Goal: Task Accomplishment & Management: Manage account settings

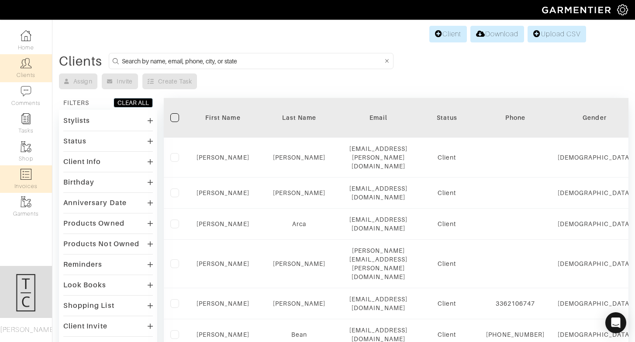
click at [21, 178] on img at bounding box center [26, 174] width 11 height 11
select select
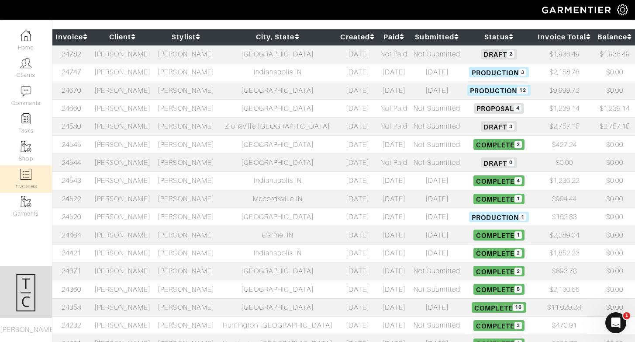
scroll to position [148, 0]
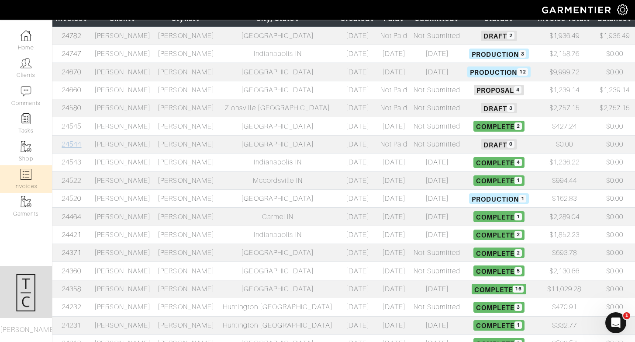
click at [73, 145] on link "24544" at bounding box center [72, 144] width 20 height 8
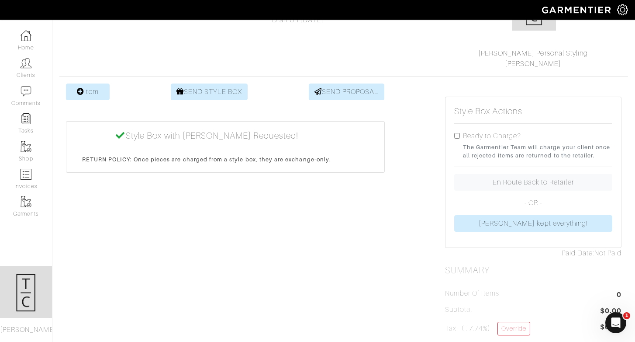
scroll to position [90, 0]
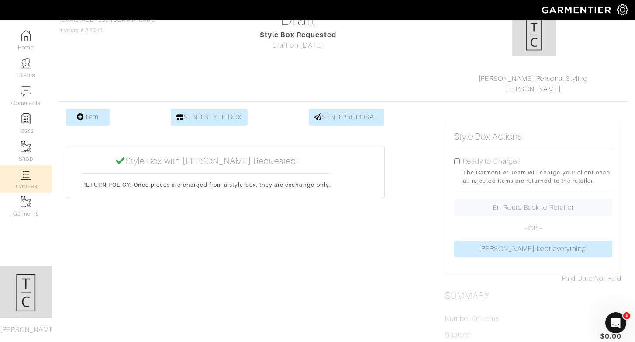
click at [21, 178] on img at bounding box center [26, 174] width 11 height 11
select select
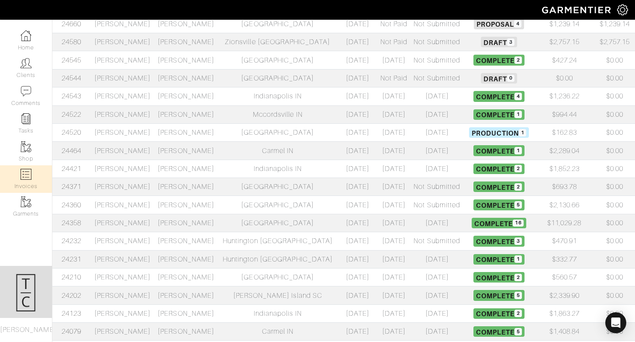
scroll to position [351, 0]
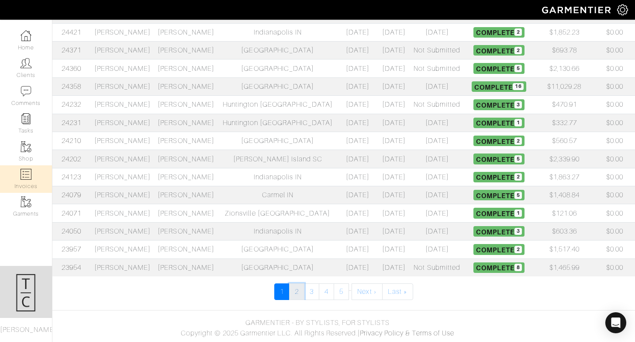
click at [301, 291] on link "2" at bounding box center [296, 291] width 15 height 17
select select
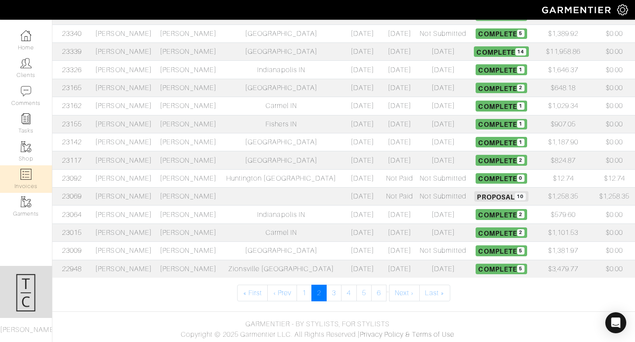
scroll to position [351, 0]
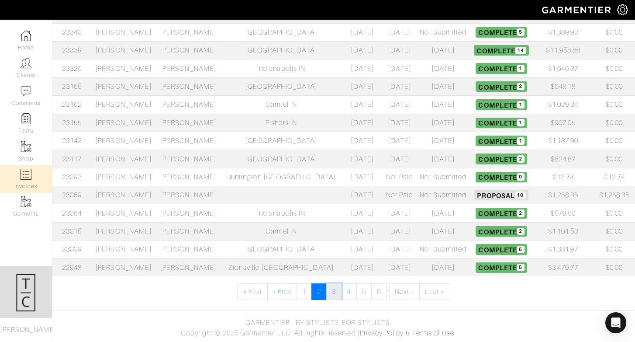
click at [338, 288] on link "3" at bounding box center [333, 291] width 15 height 17
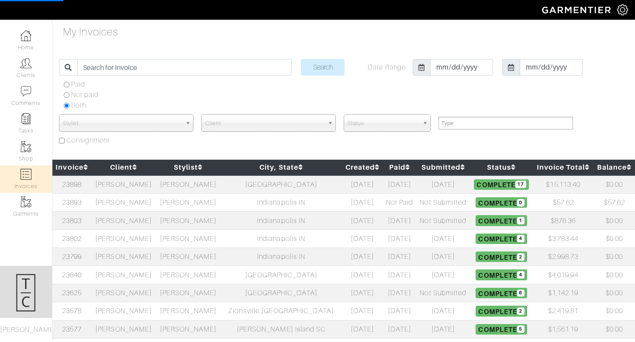
select select
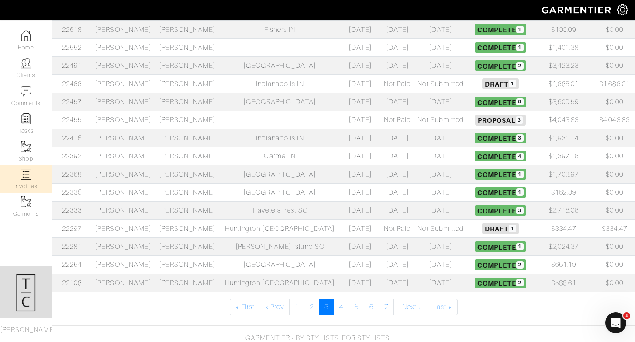
scroll to position [337, 0]
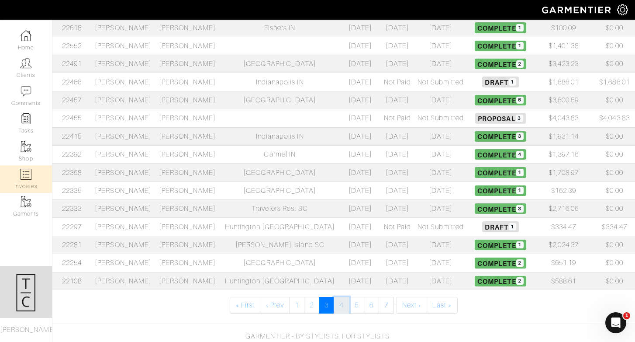
click at [345, 303] on link "4" at bounding box center [341, 305] width 15 height 17
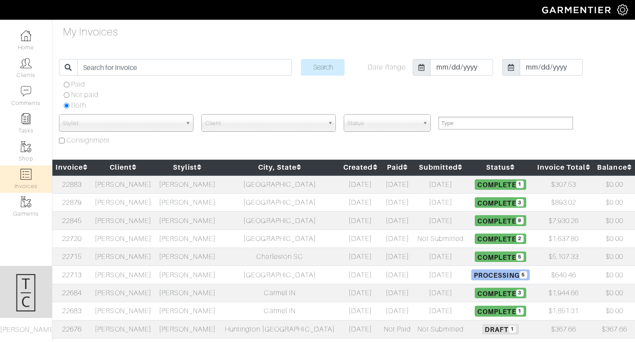
select select
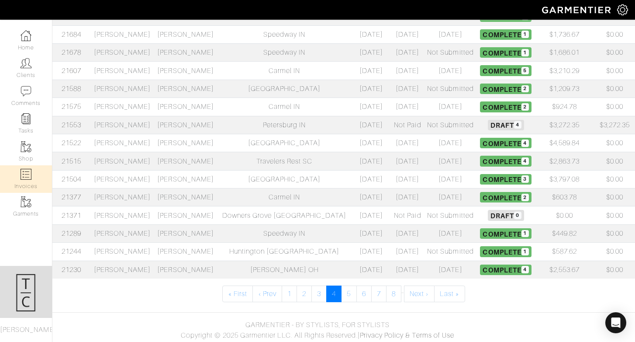
scroll to position [351, 0]
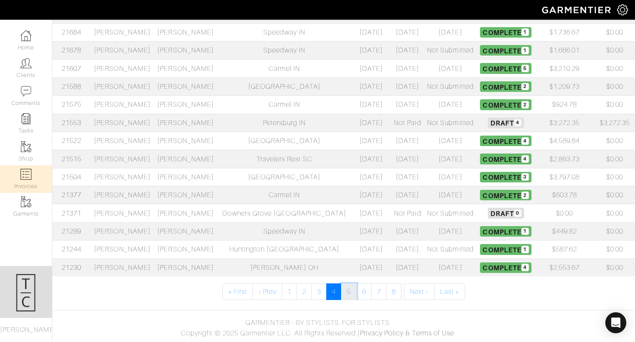
click at [349, 294] on link "5" at bounding box center [348, 291] width 15 height 17
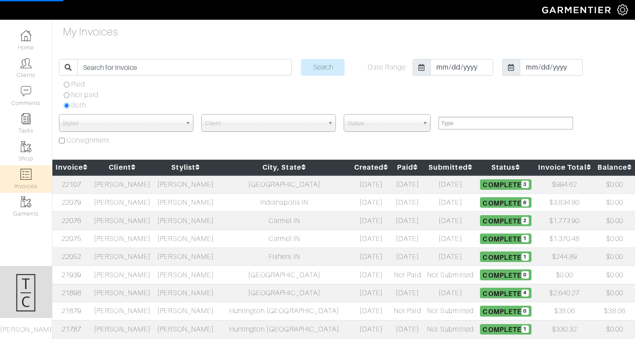
select select
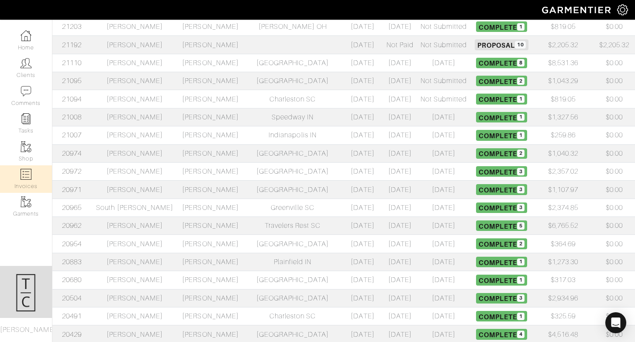
scroll to position [176, 0]
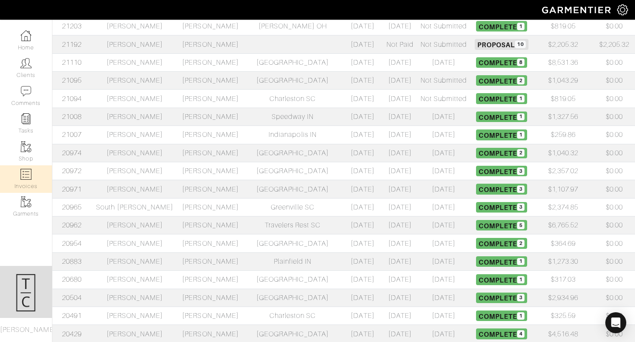
click at [136, 207] on td "South [PERSON_NAME]" at bounding box center [134, 207] width 87 height 18
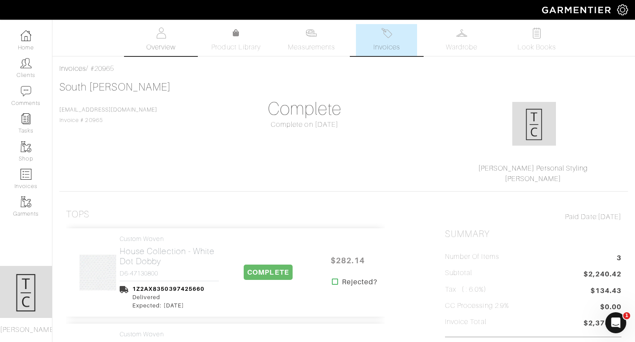
click at [174, 44] on span "Overview" at bounding box center [160, 47] width 29 height 10
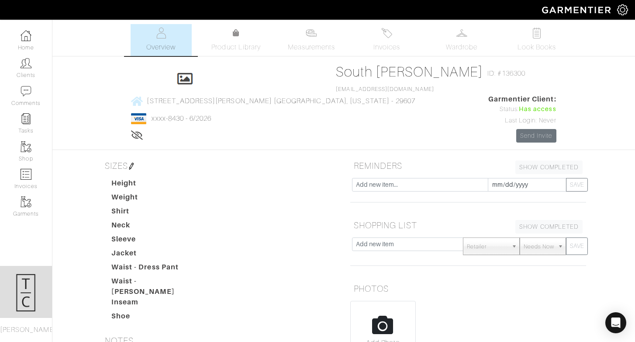
click at [143, 131] on icon at bounding box center [137, 134] width 12 height 7
click at [142, 131] on icon at bounding box center [136, 134] width 11 height 7
click at [450, 46] on span "Wardrobe" at bounding box center [461, 47] width 31 height 10
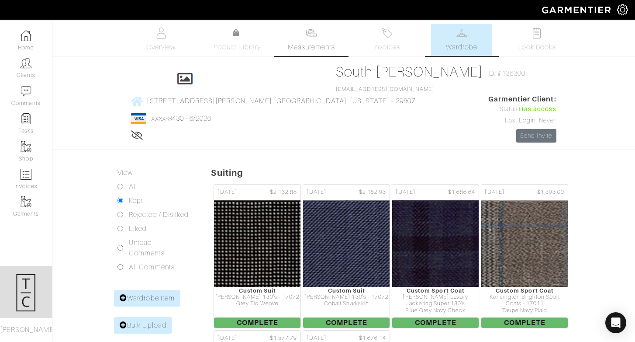
click at [302, 37] on link "Measurements" at bounding box center [312, 40] width 62 height 32
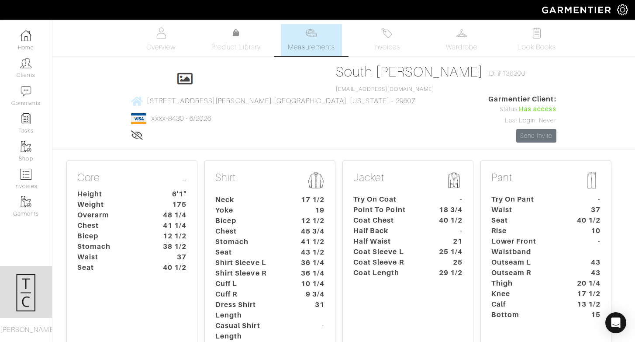
click at [280, 236] on dt "Stomach" at bounding box center [250, 241] width 82 height 10
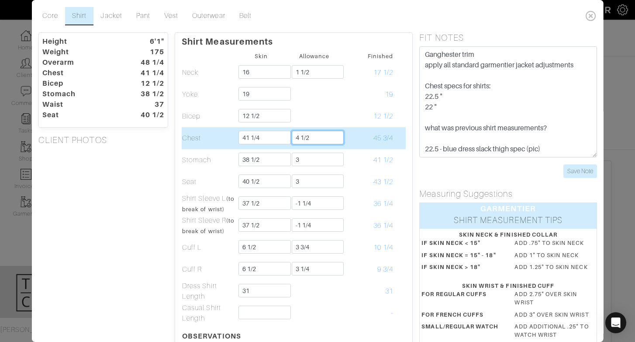
click at [329, 141] on input "4 1/2" at bounding box center [317, 138] width 52 height 14
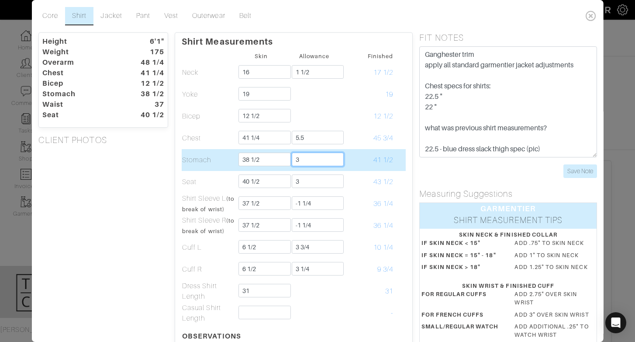
type input "5 1/2"
click at [323, 155] on input "3" at bounding box center [317, 159] width 52 height 14
type input "3 3/4"
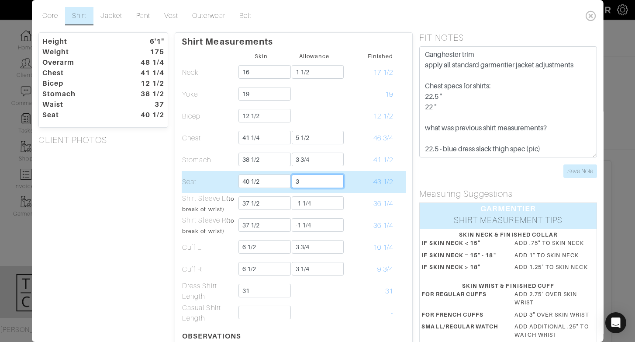
click at [309, 182] on input "3" at bounding box center [317, 181] width 52 height 14
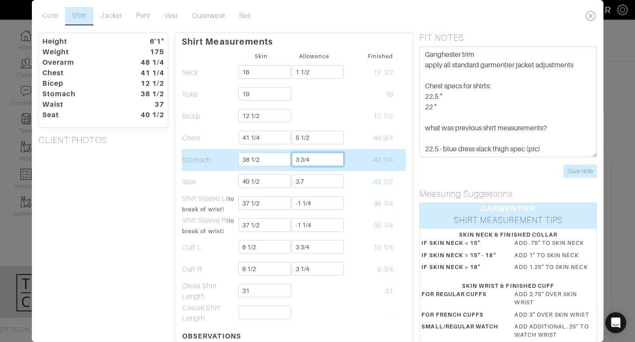
type input "3 7/10"
click at [311, 161] on input "3 3/4" at bounding box center [317, 159] width 52 height 14
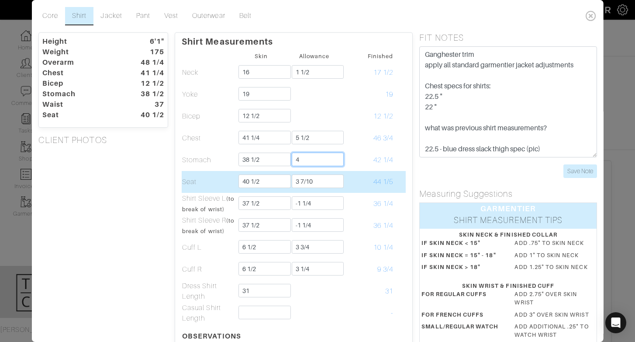
type input "4"
click at [312, 179] on input "3 7/10" at bounding box center [317, 181] width 52 height 14
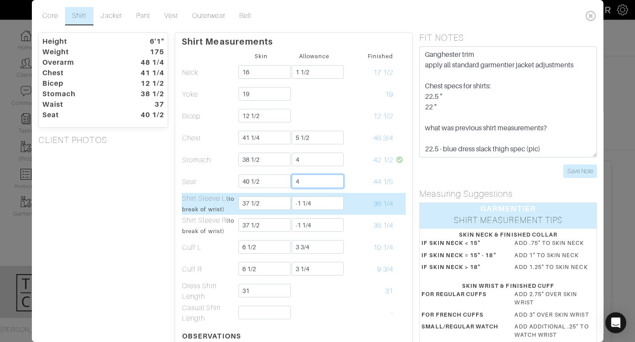
type input "4"
click at [362, 211] on td "36 1/4" at bounding box center [367, 204] width 53 height 22
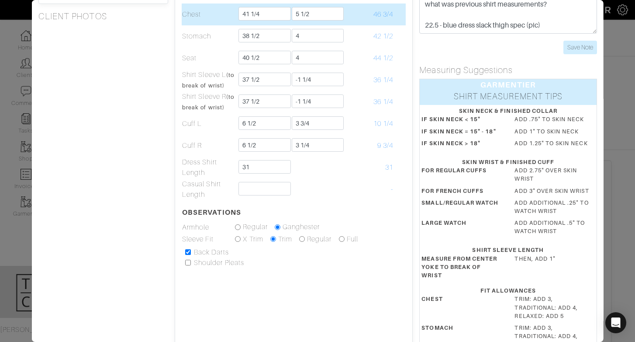
scroll to position [182, 0]
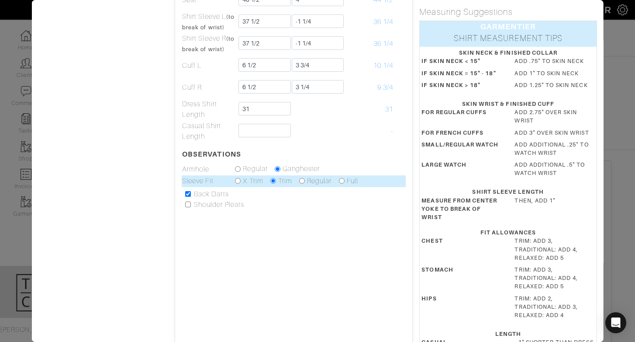
click at [308, 180] on label "Regular" at bounding box center [319, 181] width 24 height 10
click at [300, 180] on input "radio" at bounding box center [302, 181] width 6 height 6
radio input "true"
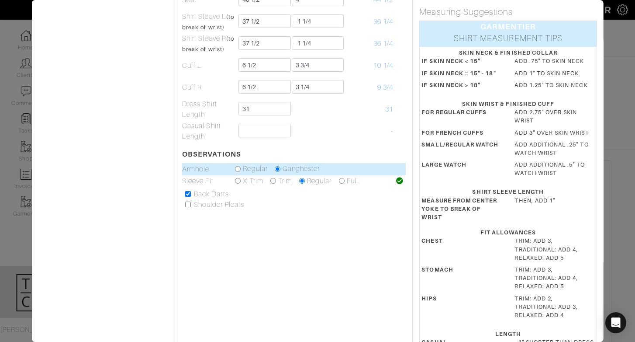
scroll to position [0, 0]
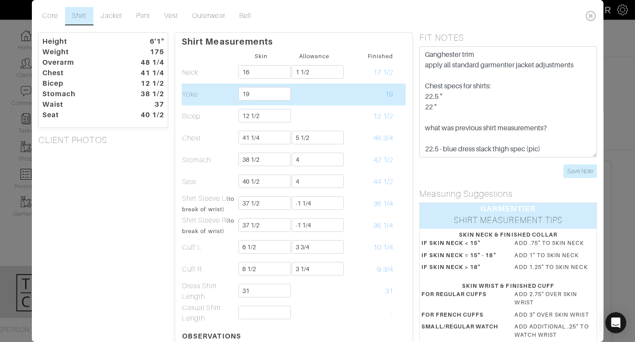
click at [344, 101] on td "19" at bounding box center [367, 94] width 53 height 22
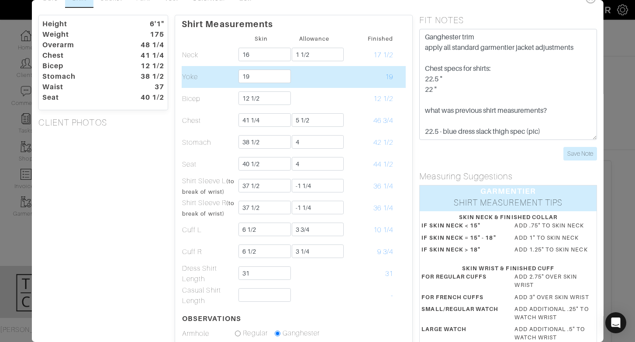
scroll to position [18, 0]
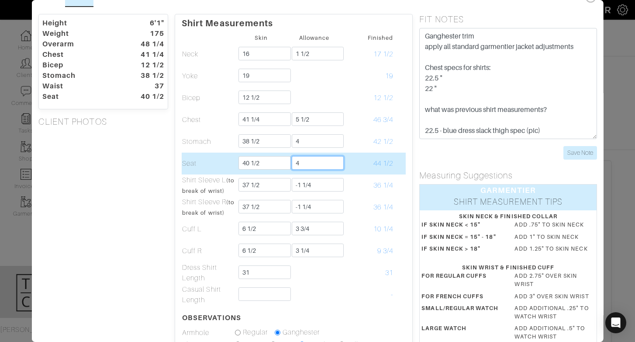
click at [337, 160] on input "4" at bounding box center [317, 163] width 52 height 14
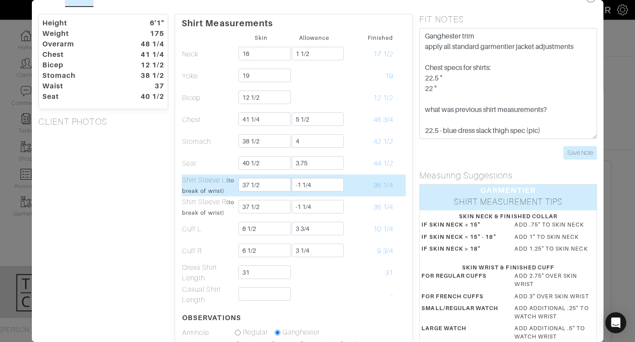
type input "3 3/4"
click at [368, 178] on td "36 1/4" at bounding box center [367, 185] width 53 height 22
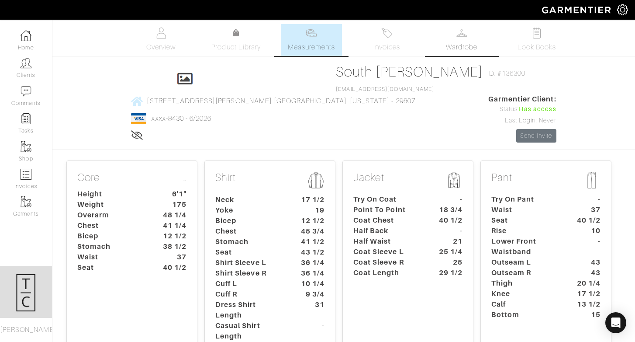
click at [471, 42] on span "Wardrobe" at bounding box center [461, 47] width 31 height 10
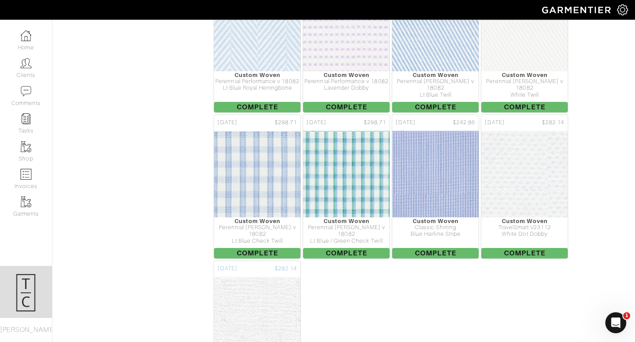
click at [276, 294] on img at bounding box center [257, 319] width 303 height 87
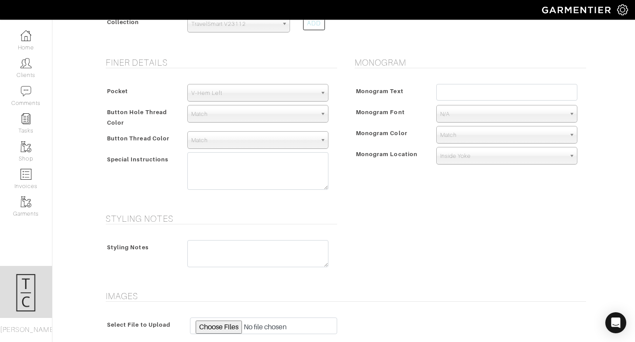
scroll to position [435, 0]
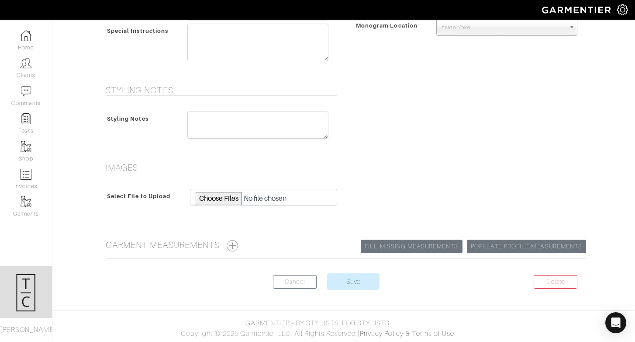
click at [235, 246] on button "button" at bounding box center [232, 245] width 11 height 11
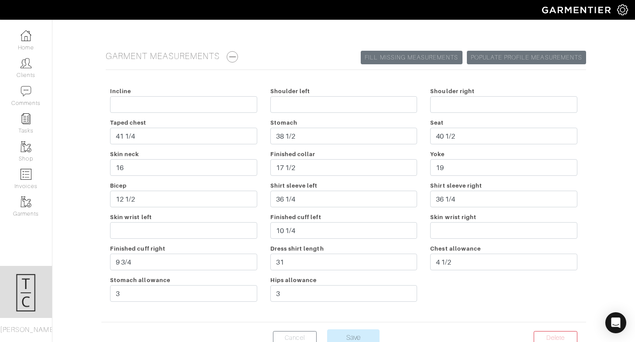
scroll to position [624, 0]
click at [306, 335] on link "Cancel" at bounding box center [295, 337] width 44 height 14
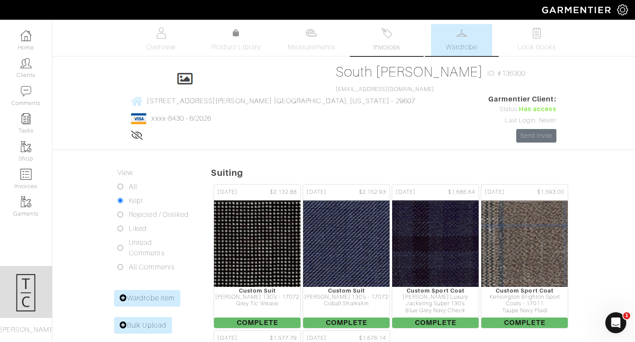
click at [390, 47] on span "Invoices" at bounding box center [386, 47] width 27 height 10
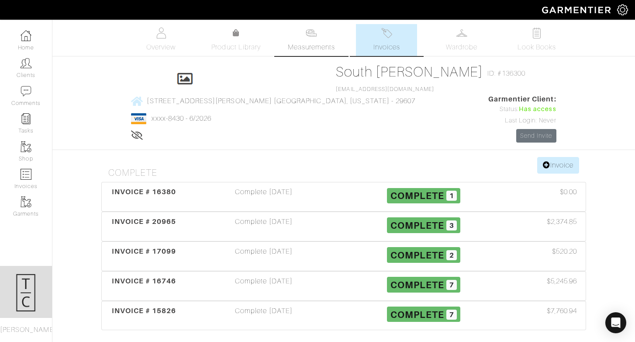
click at [318, 47] on span "Measurements" at bounding box center [312, 47] width 48 height 10
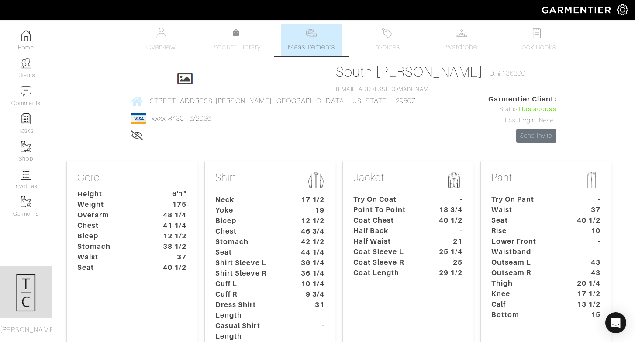
click at [301, 226] on dt "46 3/4" at bounding box center [310, 231] width 41 height 10
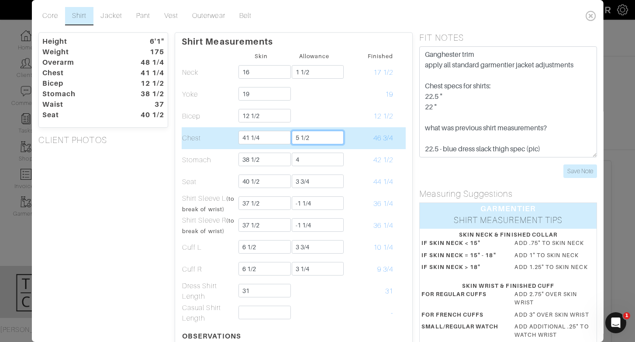
click at [331, 142] on input "5 1/2" at bounding box center [317, 138] width 52 height 14
type input "5 1/4"
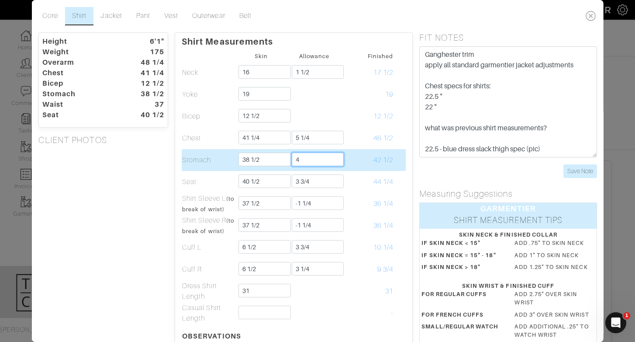
click at [326, 156] on input "4" at bounding box center [317, 159] width 52 height 14
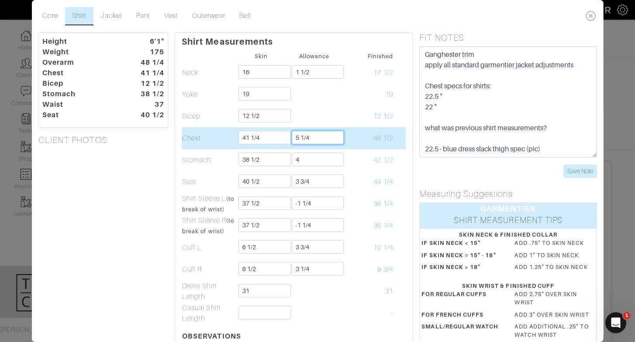
click at [323, 138] on input "5 1/4" at bounding box center [317, 138] width 52 height 14
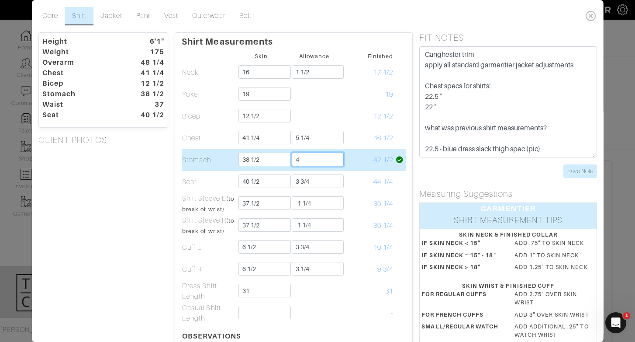
click at [325, 155] on input "4" at bounding box center [317, 159] width 52 height 14
click at [312, 160] on input "4" at bounding box center [317, 159] width 52 height 14
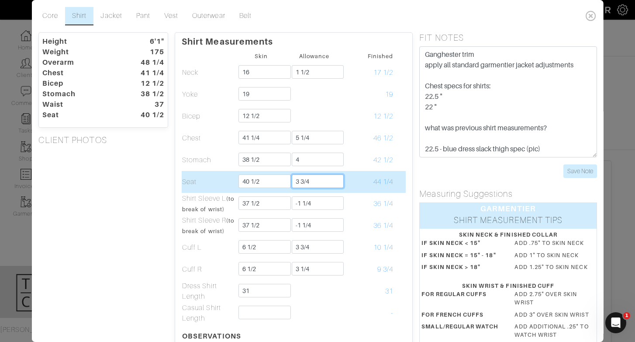
click at [303, 179] on input "3 3/4" at bounding box center [317, 181] width 52 height 14
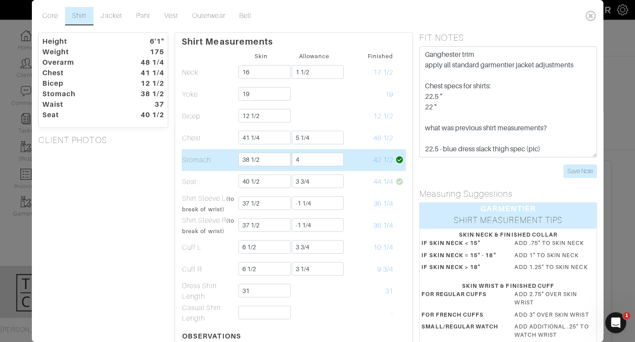
click at [355, 167] on td "42 1/2" at bounding box center [367, 160] width 53 height 22
click at [316, 159] on input "4" at bounding box center [317, 159] width 52 height 14
type input "3 3/4"
click at [363, 167] on td "42 1/4" at bounding box center [367, 160] width 53 height 22
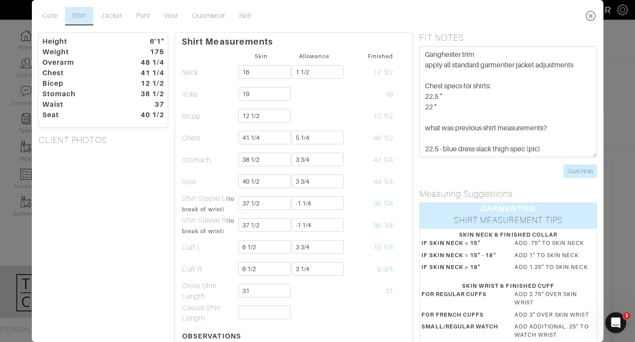
click at [590, 14] on icon at bounding box center [591, 15] width 18 height 17
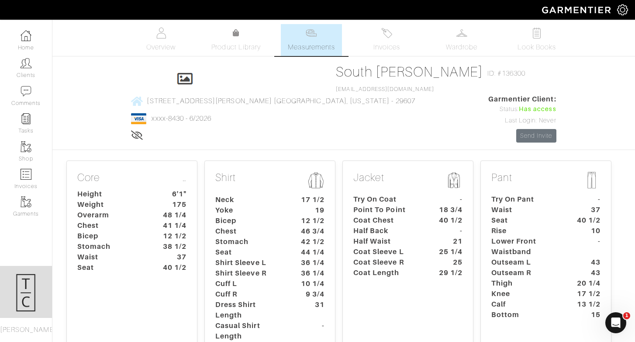
click at [494, 215] on dt "Seat" at bounding box center [526, 220] width 82 height 10
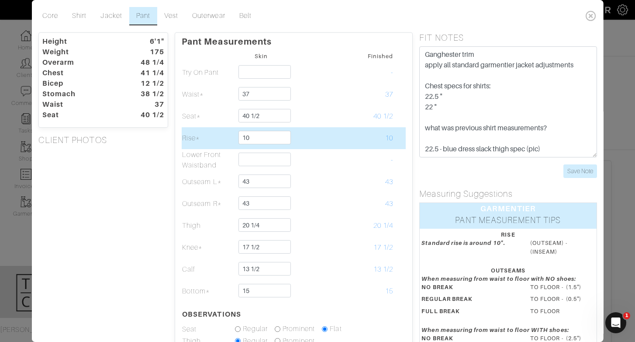
click at [251, 146] on td "10" at bounding box center [261, 138] width 53 height 22
click at [258, 138] on input "10" at bounding box center [264, 138] width 52 height 14
type input "10 1/2"
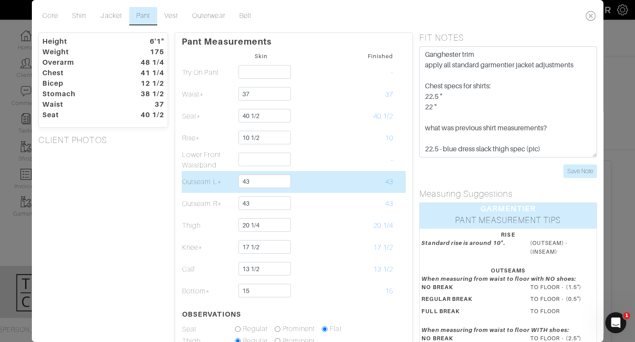
click at [311, 171] on td at bounding box center [313, 182] width 53 height 22
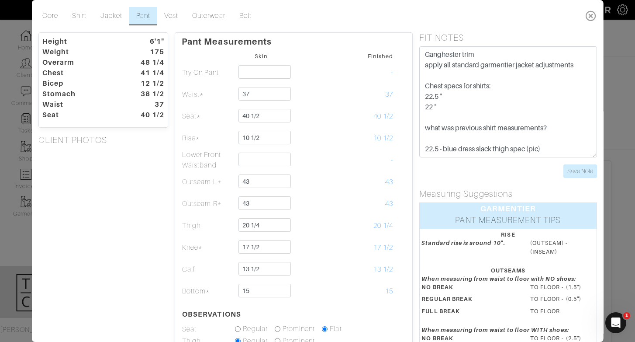
click at [586, 22] on icon at bounding box center [591, 15] width 18 height 17
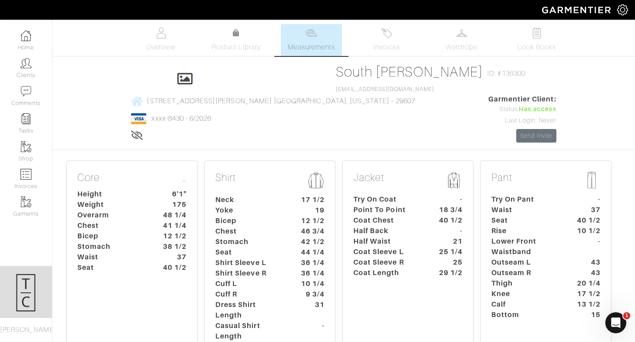
click at [143, 131] on icon at bounding box center [137, 134] width 12 height 7
click at [142, 131] on icon at bounding box center [136, 134] width 11 height 7
click at [143, 131] on icon at bounding box center [137, 134] width 12 height 7
click at [142, 131] on icon at bounding box center [136, 134] width 11 height 7
click at [393, 44] on span "Invoices" at bounding box center [386, 47] width 27 height 10
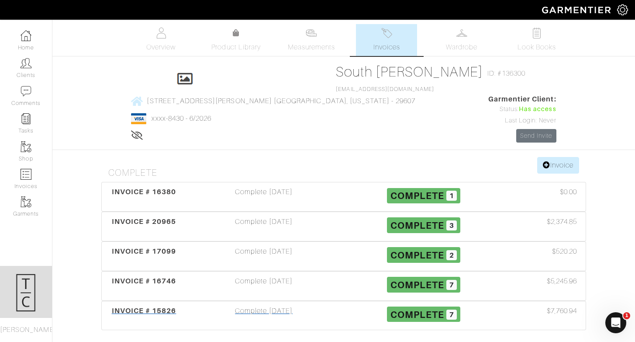
click at [274, 305] on div "Complete [DATE]" at bounding box center [264, 315] width 160 height 20
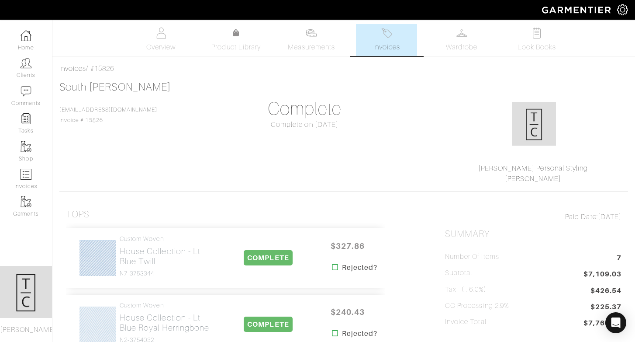
click at [386, 50] on span "Invoices" at bounding box center [386, 47] width 27 height 10
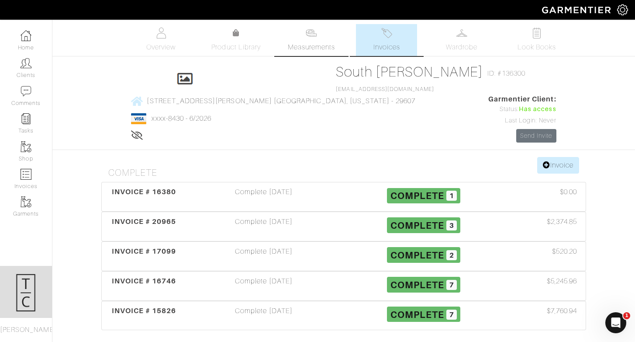
click at [298, 38] on link "Measurements" at bounding box center [312, 40] width 62 height 32
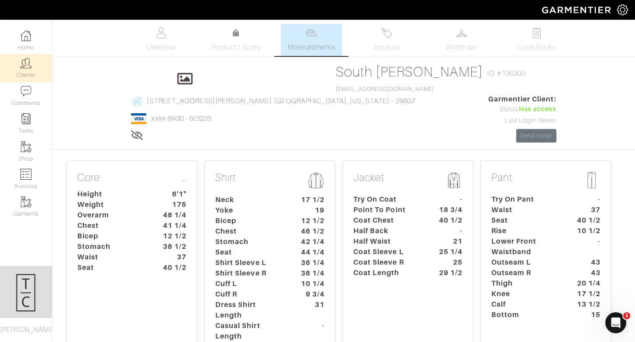
click at [29, 71] on link "Clients" at bounding box center [26, 68] width 52 height 28
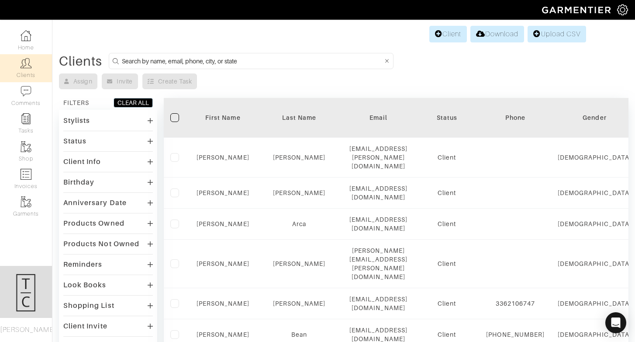
scroll to position [0, 0]
